Goal: Complete application form

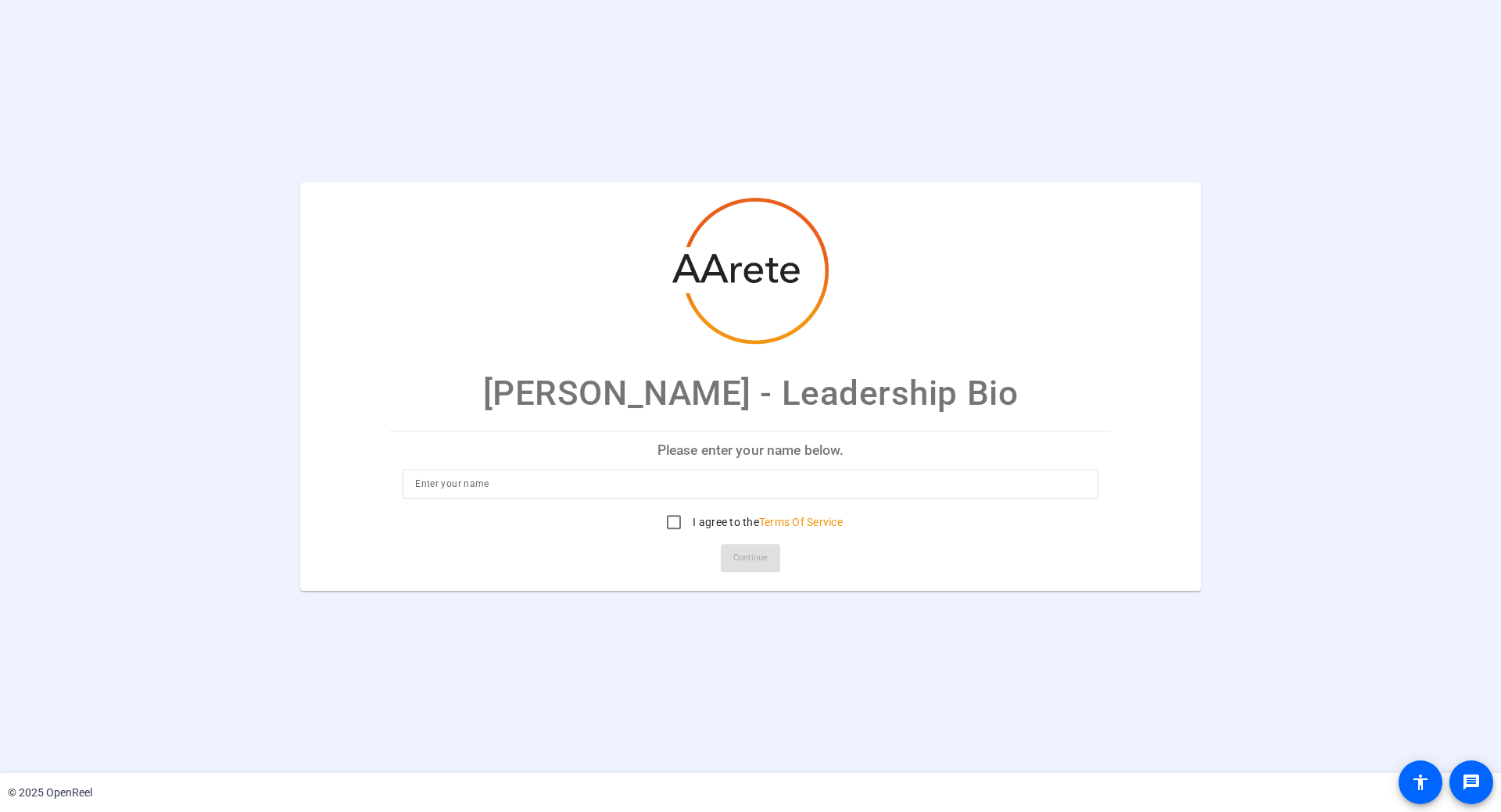
click at [646, 484] on input at bounding box center [750, 484] width 671 height 19
type input "[PERSON_NAME]"
click at [677, 498] on div at bounding box center [750, 507] width 696 height 17
click at [679, 490] on input at bounding box center [750, 484] width 671 height 19
click at [490, 487] on input at bounding box center [750, 484] width 671 height 19
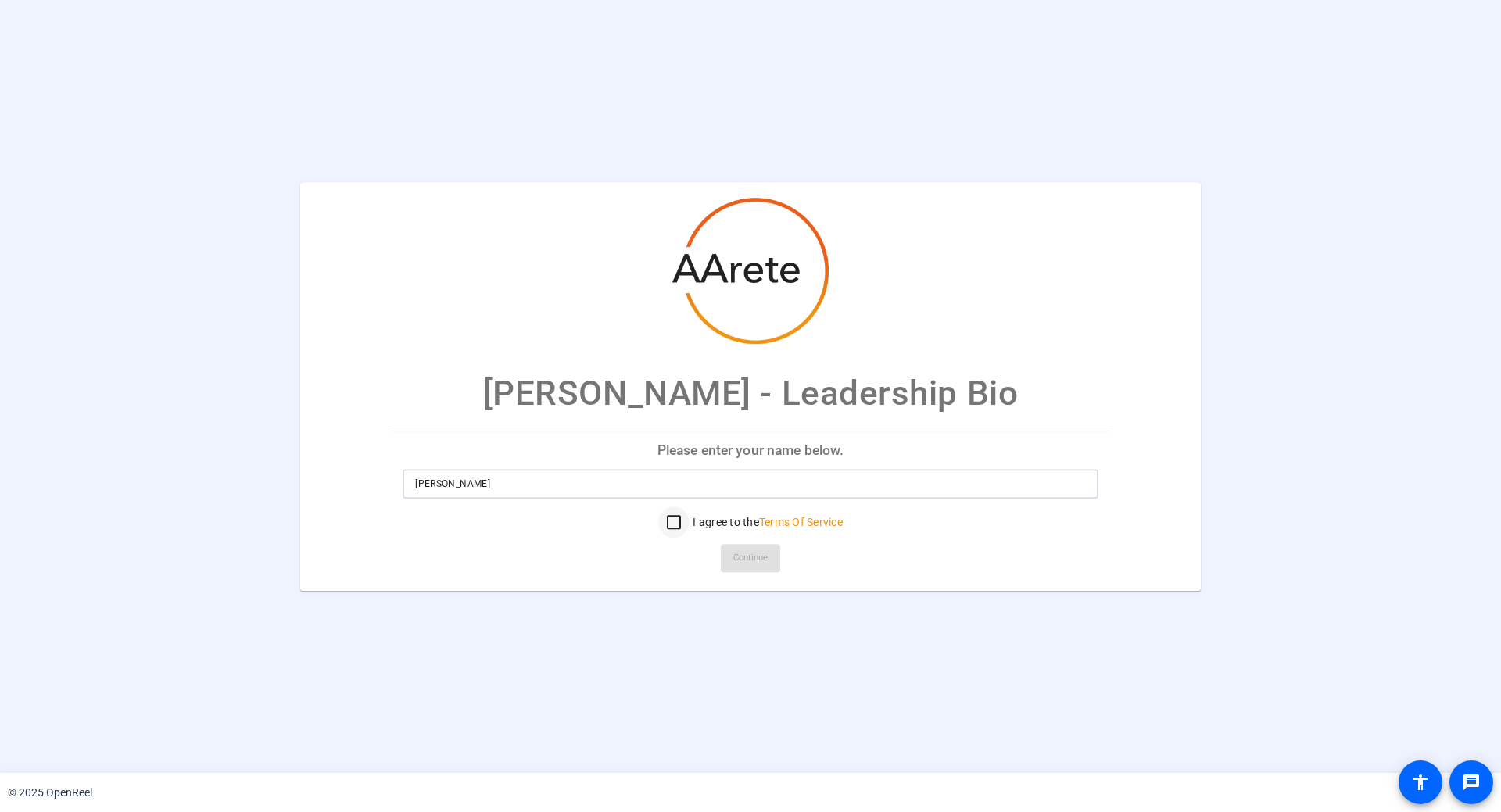
type input "[PERSON_NAME]"
click at [670, 519] on input "I agree to the Terms Of Service" at bounding box center [673, 522] width 31 height 31
checkbox input "true"
click at [746, 549] on span "Continue" at bounding box center [751, 558] width 34 height 23
